Goal: Browse casually

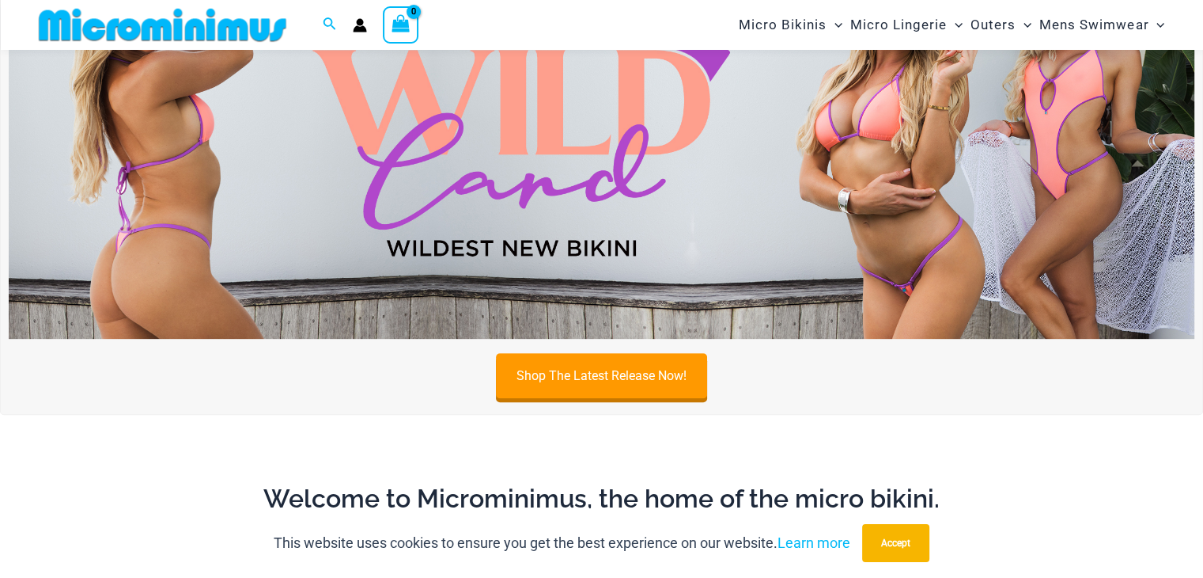
scroll to position [935, 0]
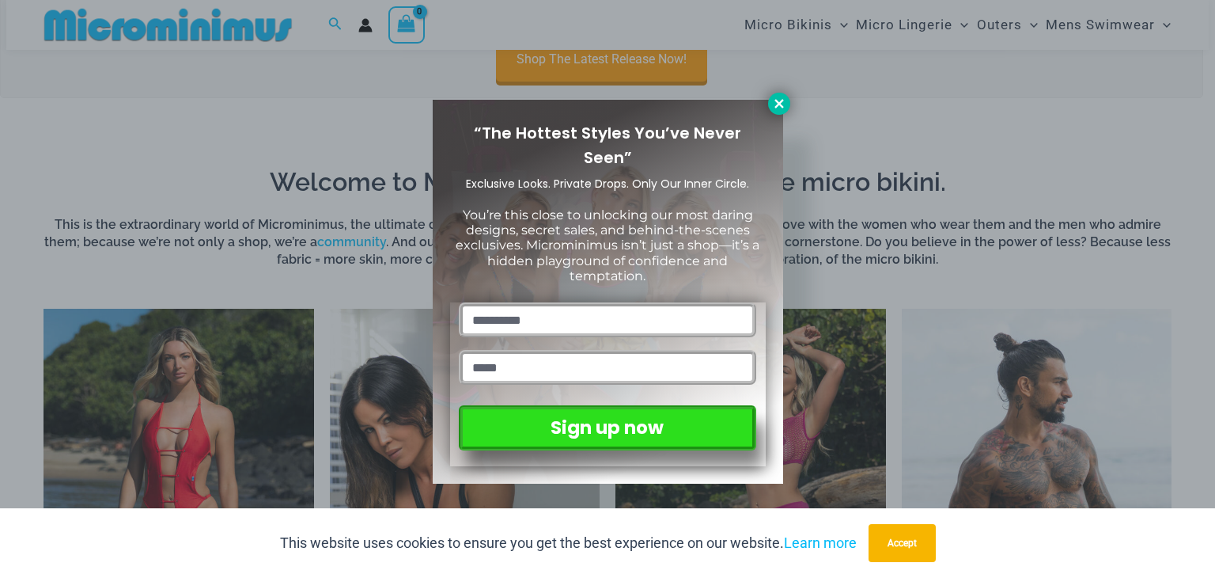
click at [782, 102] on icon at bounding box center [779, 104] width 14 height 14
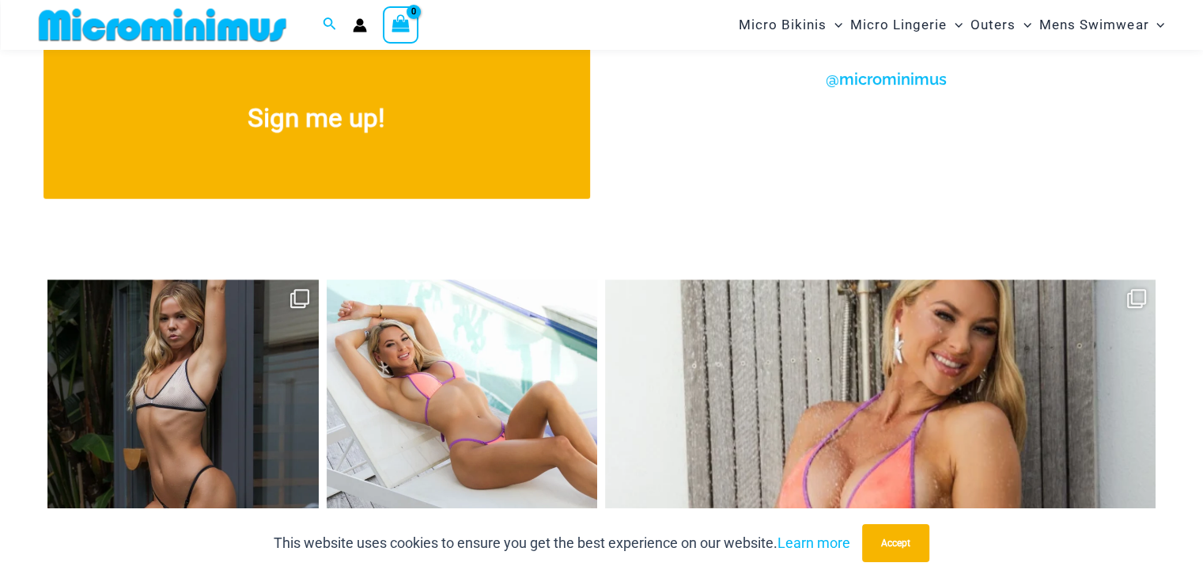
scroll to position [6948, 0]
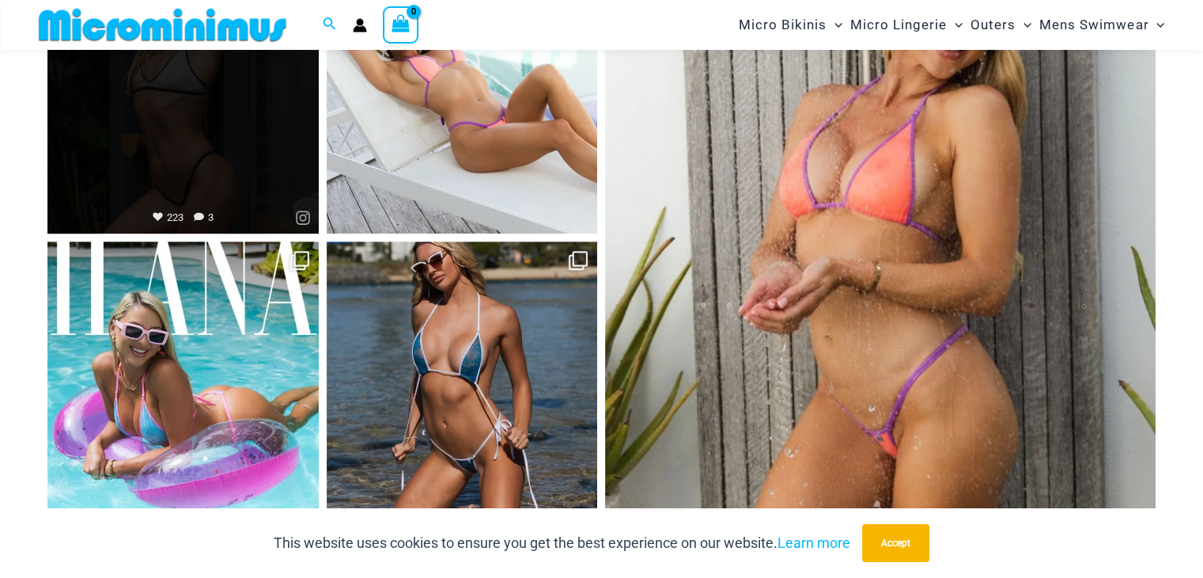
click at [218, 134] on link "Open" at bounding box center [182, 98] width 271 height 271
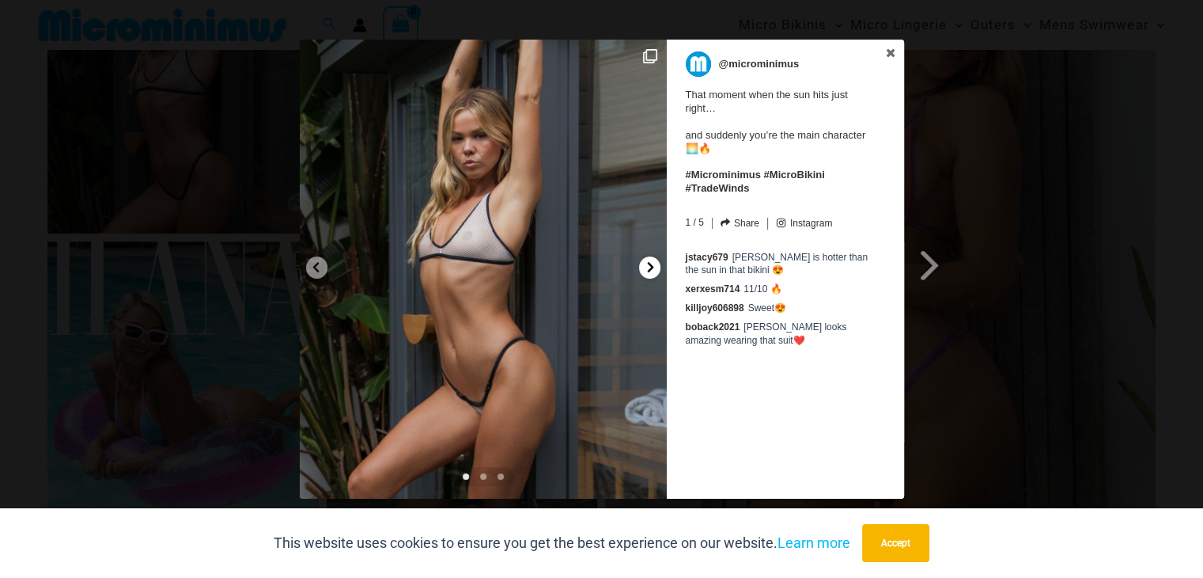
click at [655, 267] on icon at bounding box center [651, 267] width 12 height 12
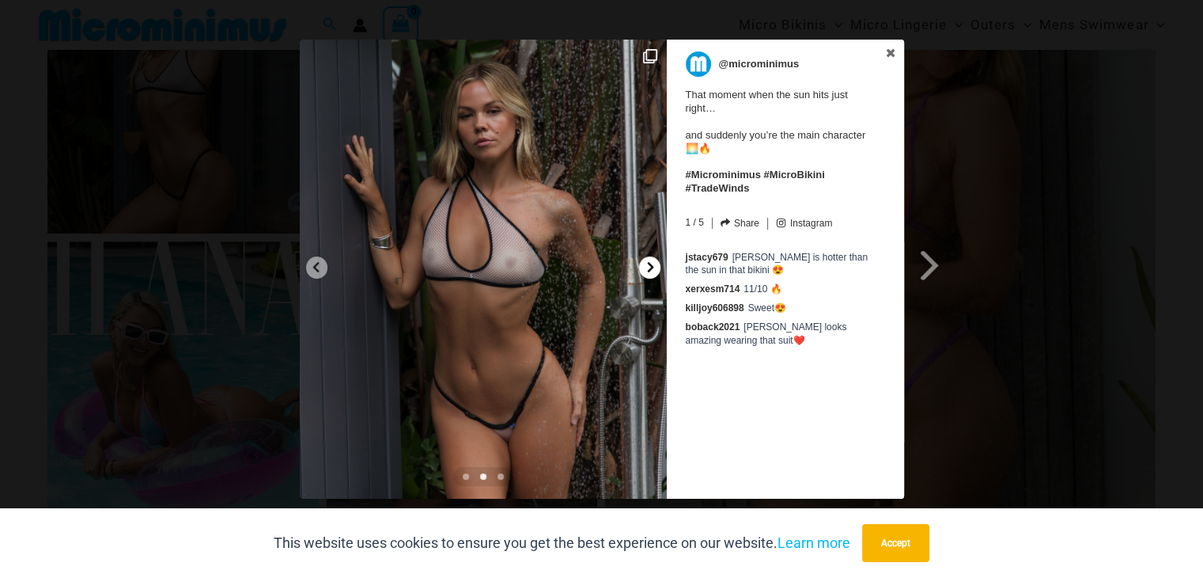
click at [655, 267] on icon at bounding box center [651, 267] width 12 height 12
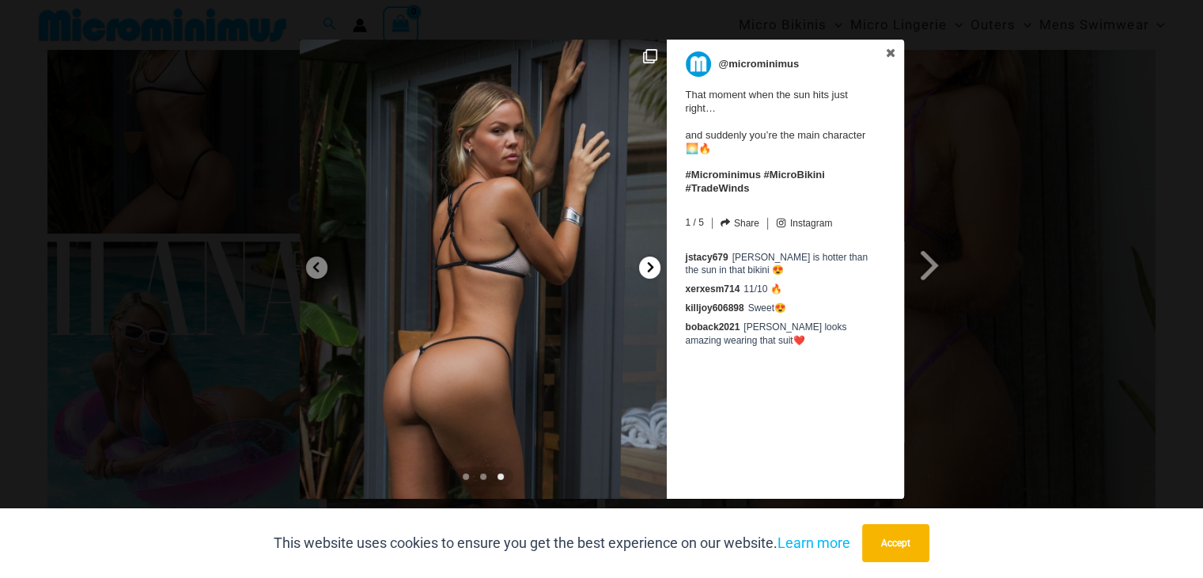
click at [655, 267] on icon at bounding box center [651, 267] width 12 height 12
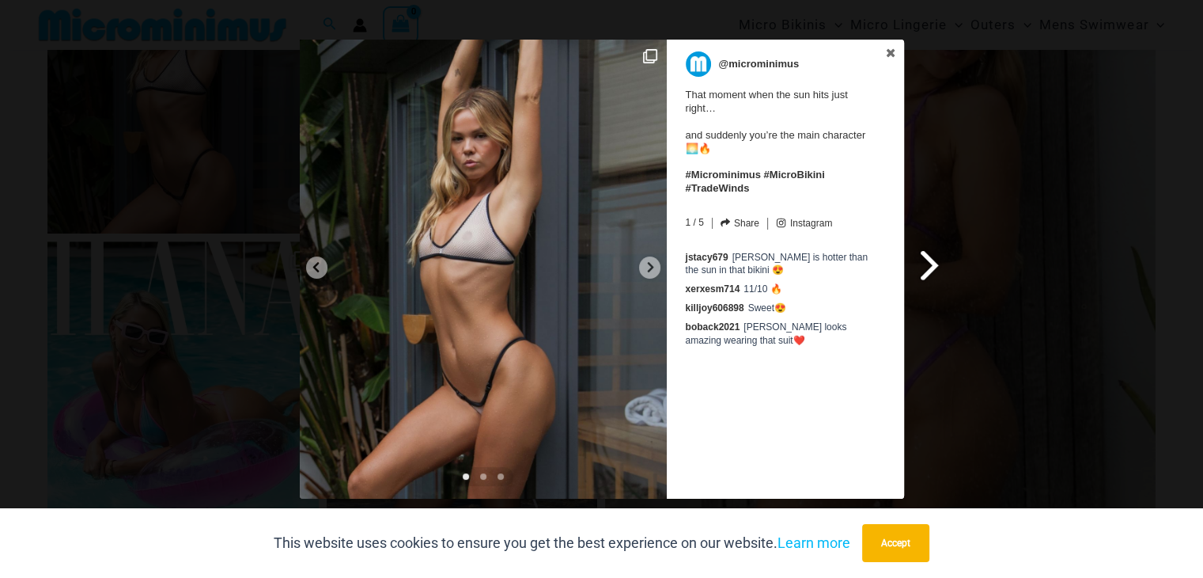
click at [938, 270] on span at bounding box center [930, 265] width 27 height 36
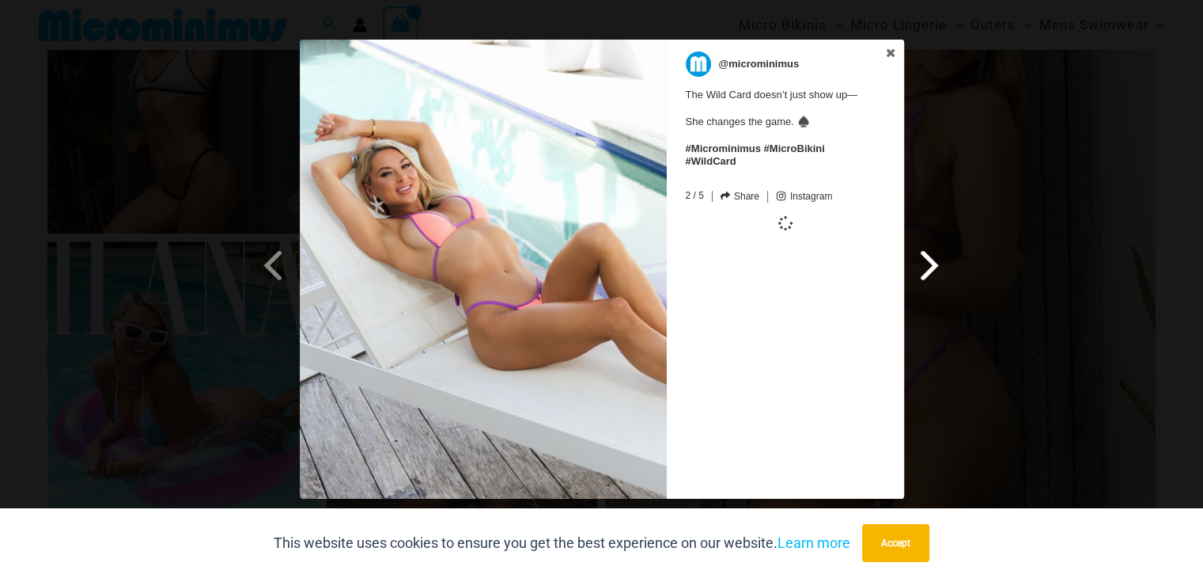
click at [938, 270] on span at bounding box center [930, 265] width 27 height 36
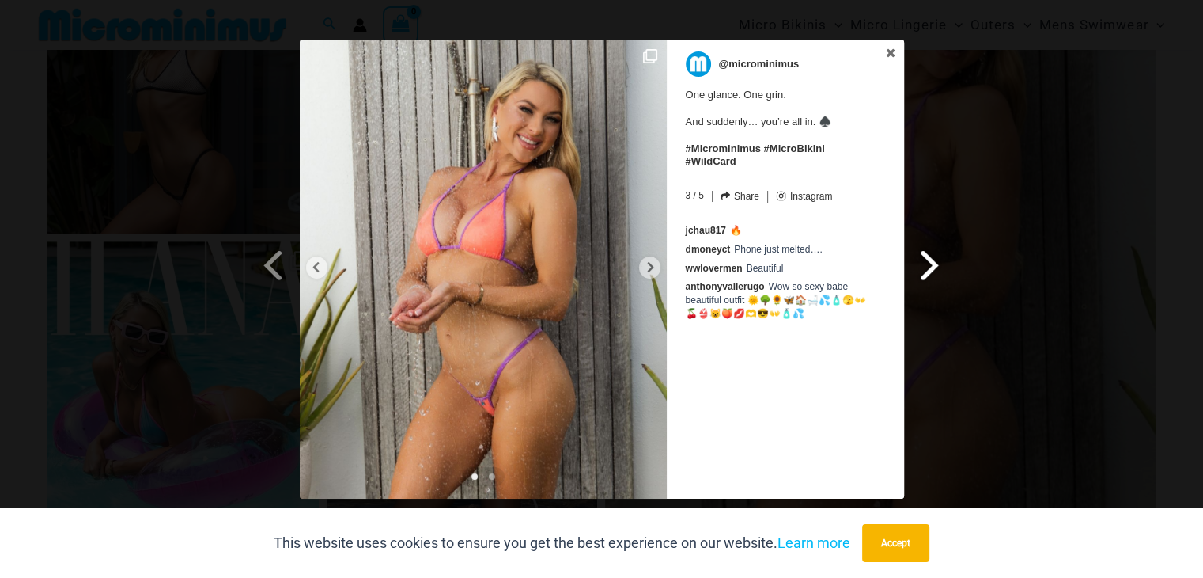
click at [938, 270] on span at bounding box center [930, 265] width 27 height 36
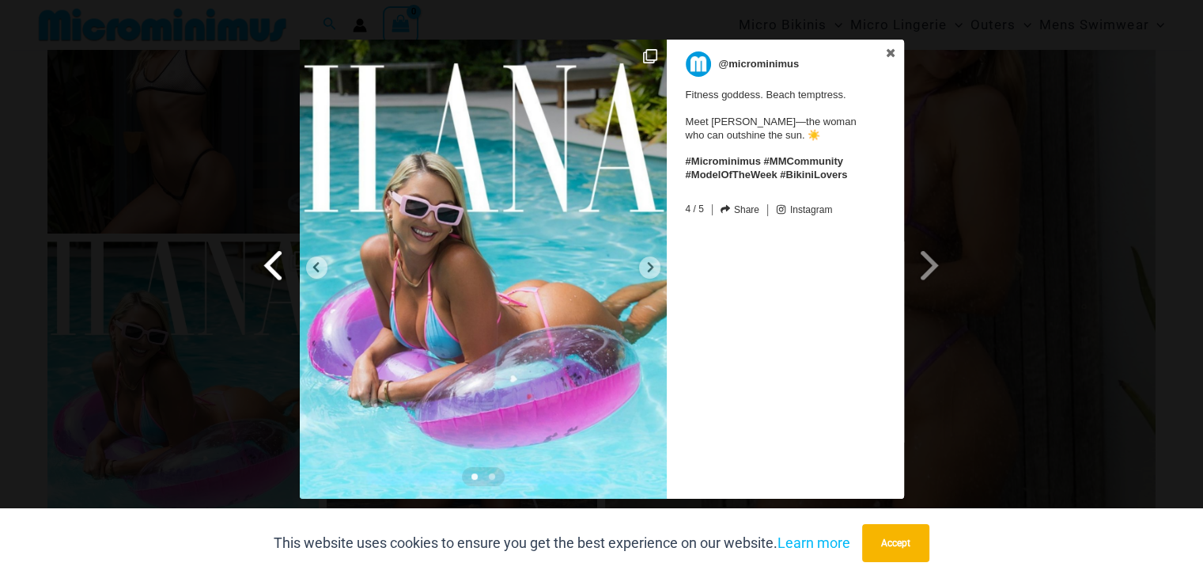
click at [269, 266] on span at bounding box center [273, 265] width 27 height 36
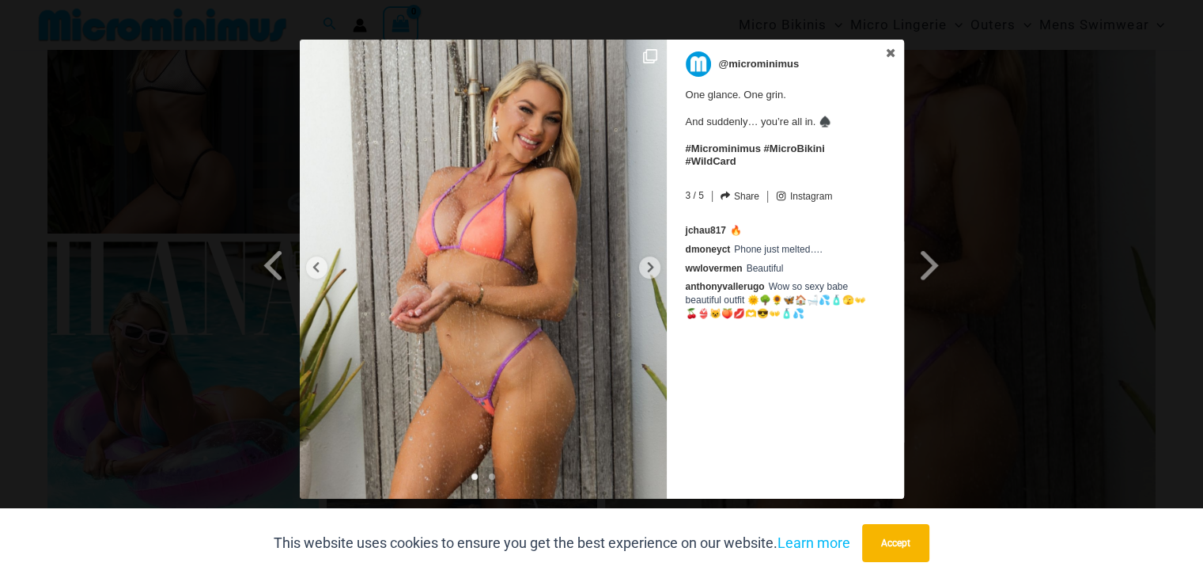
click at [269, 264] on span at bounding box center [273, 265] width 27 height 36
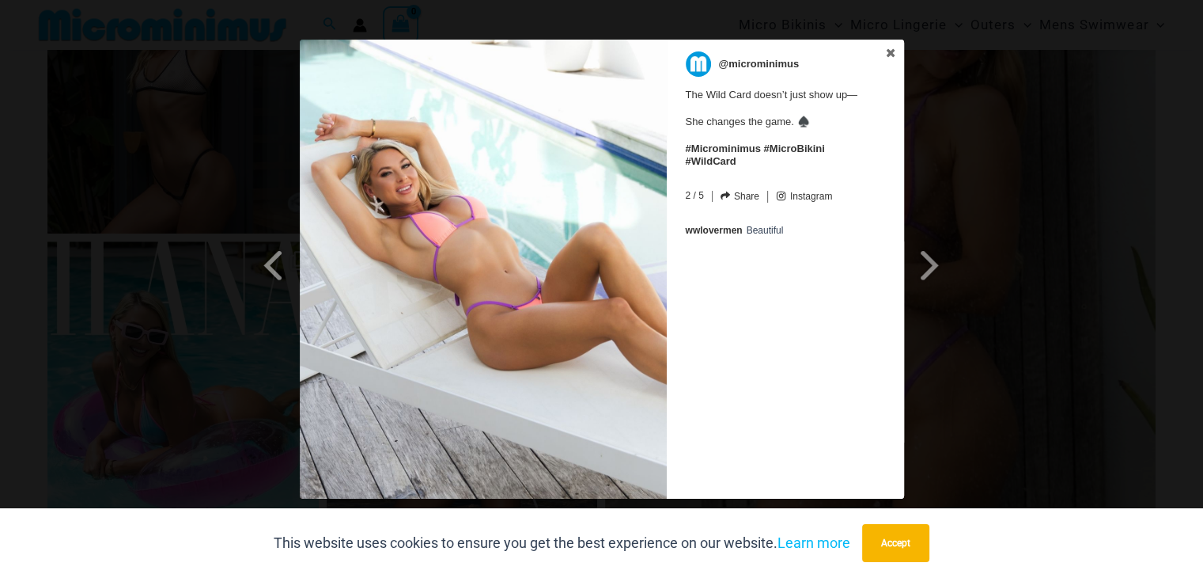
click at [269, 264] on span at bounding box center [273, 265] width 27 height 36
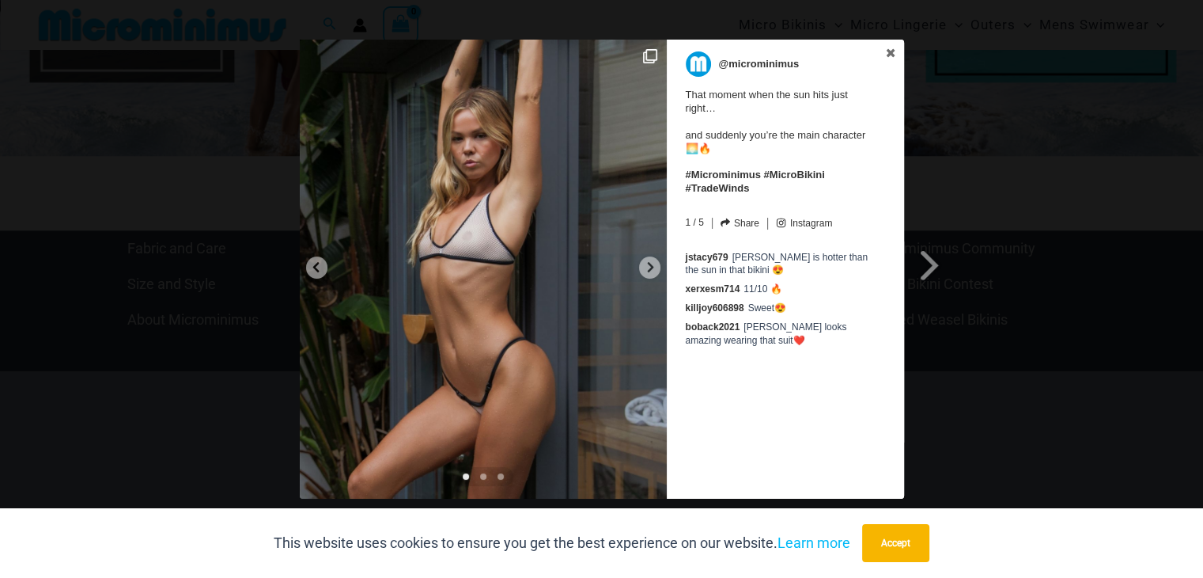
scroll to position [7659, 0]
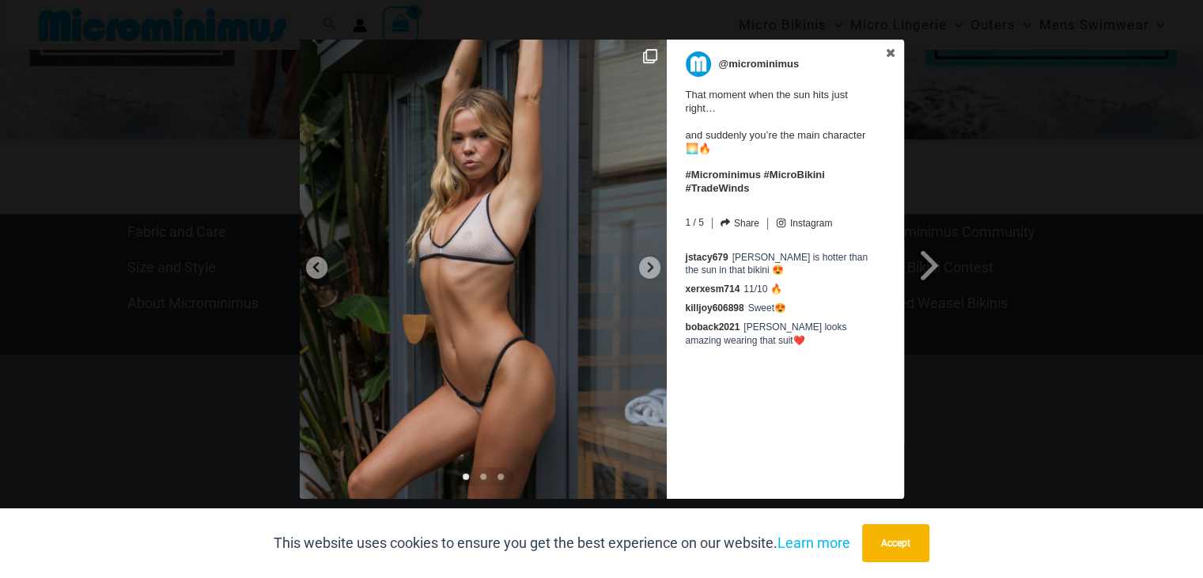
click at [481, 475] on span at bounding box center [483, 476] width 6 height 6
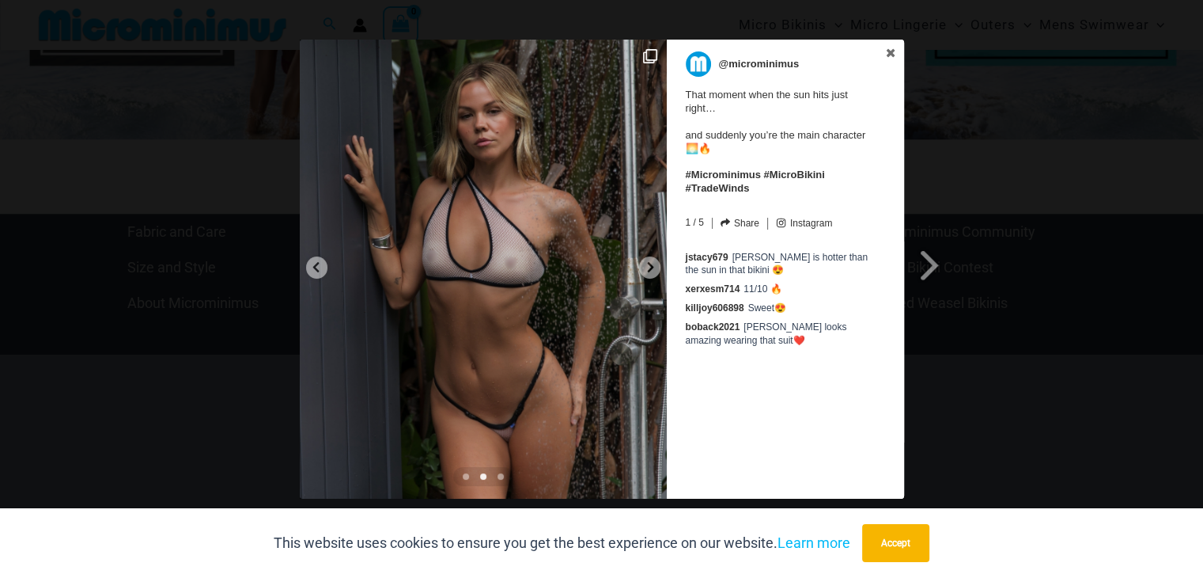
click at [500, 473] on span at bounding box center [501, 476] width 6 height 6
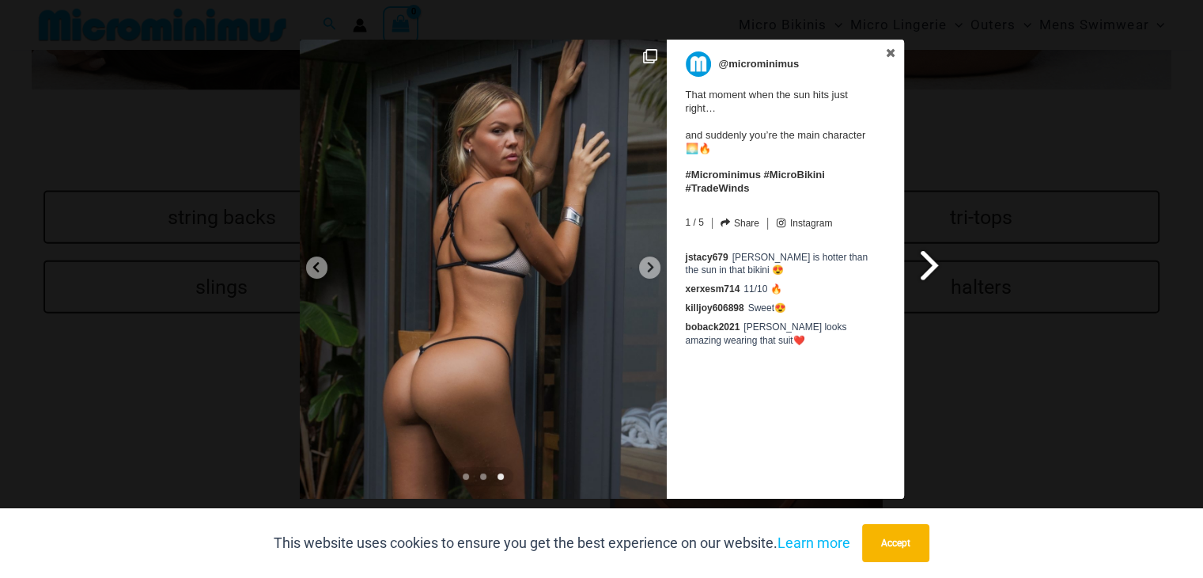
scroll to position [2596, 0]
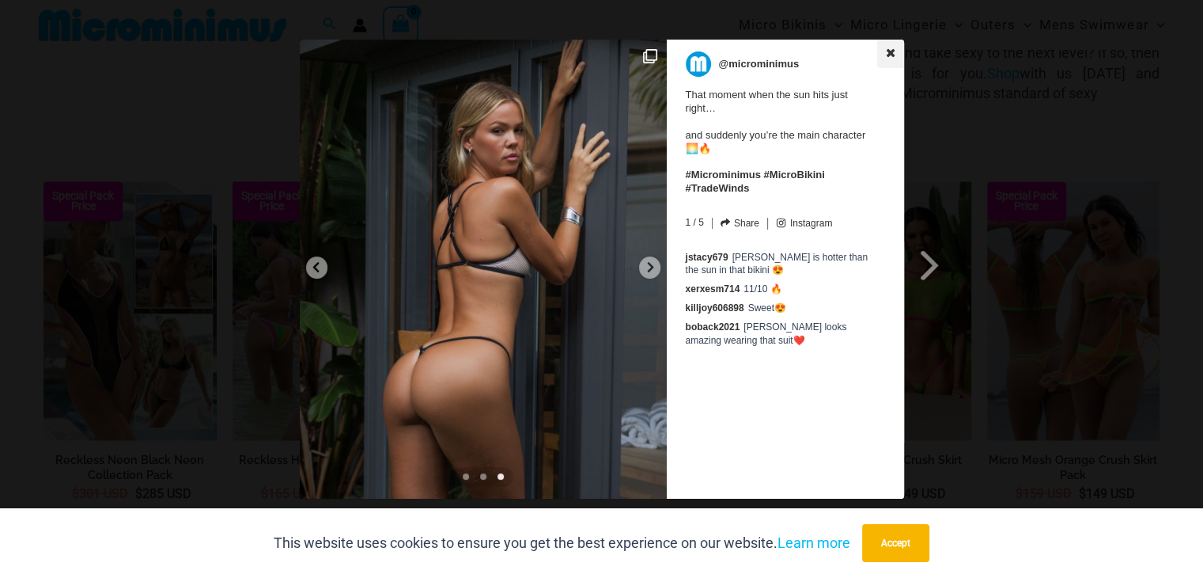
click at [887, 51] on icon at bounding box center [890, 52] width 11 height 11
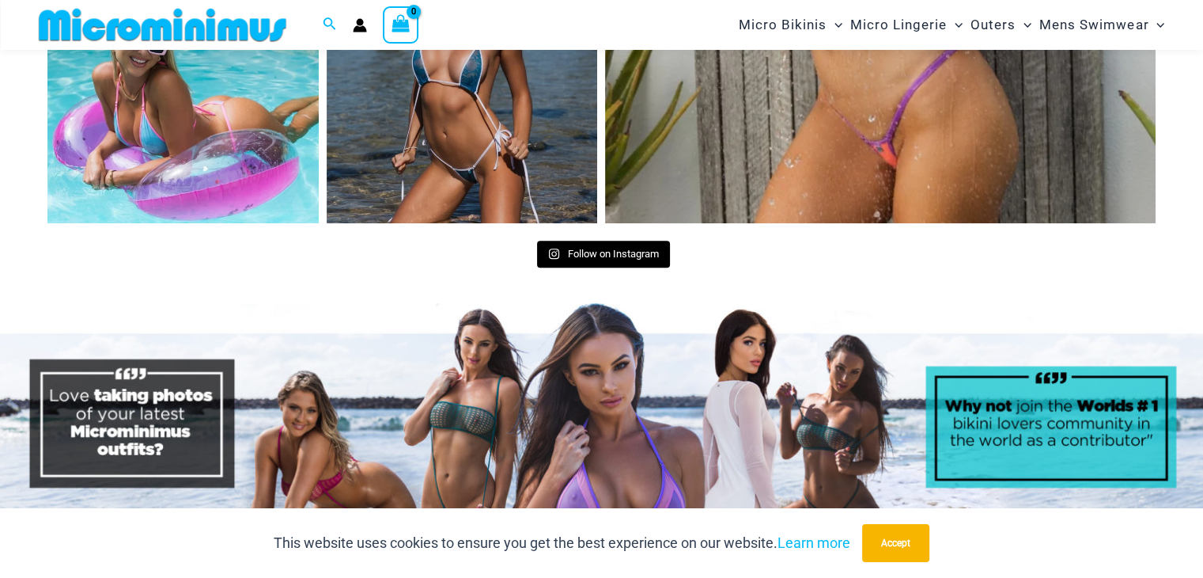
scroll to position [7343, 0]
